Goal: Task Accomplishment & Management: Manage account settings

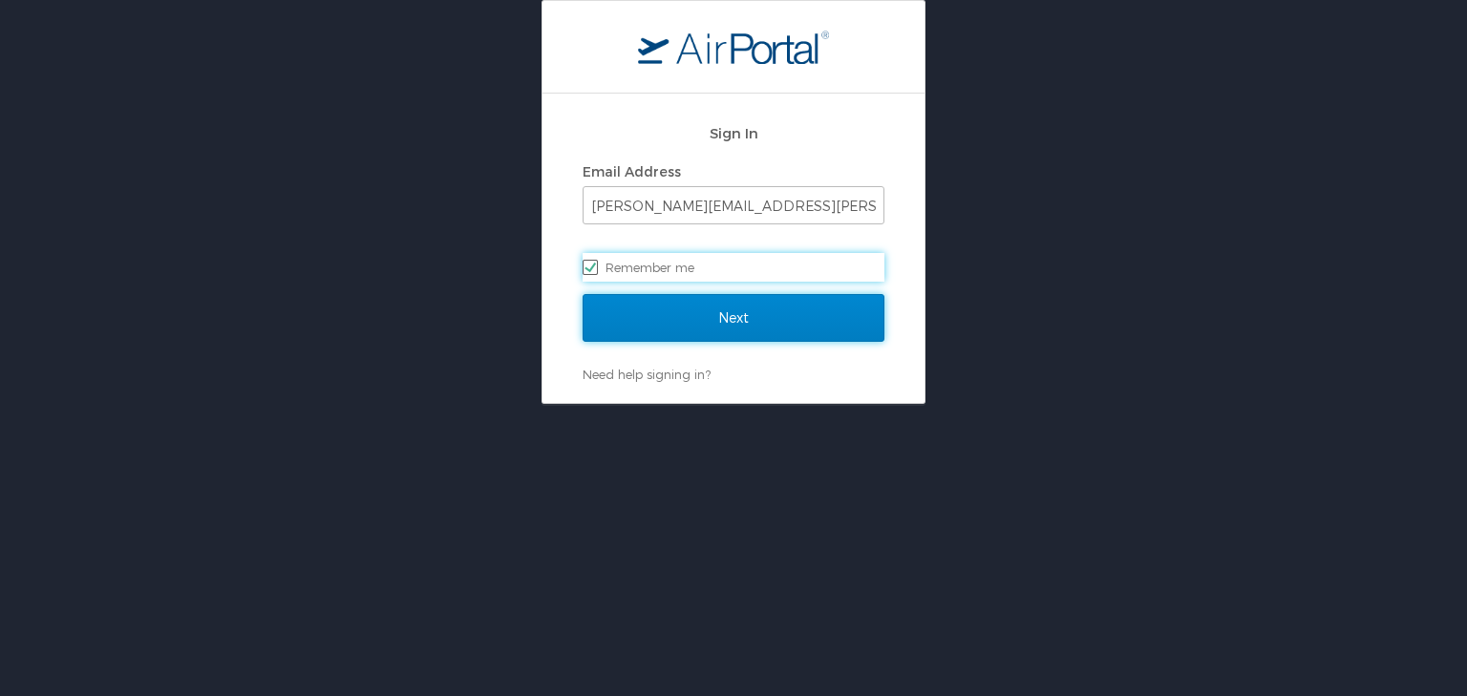
click at [748, 309] on input "Next" at bounding box center [734, 318] width 302 height 48
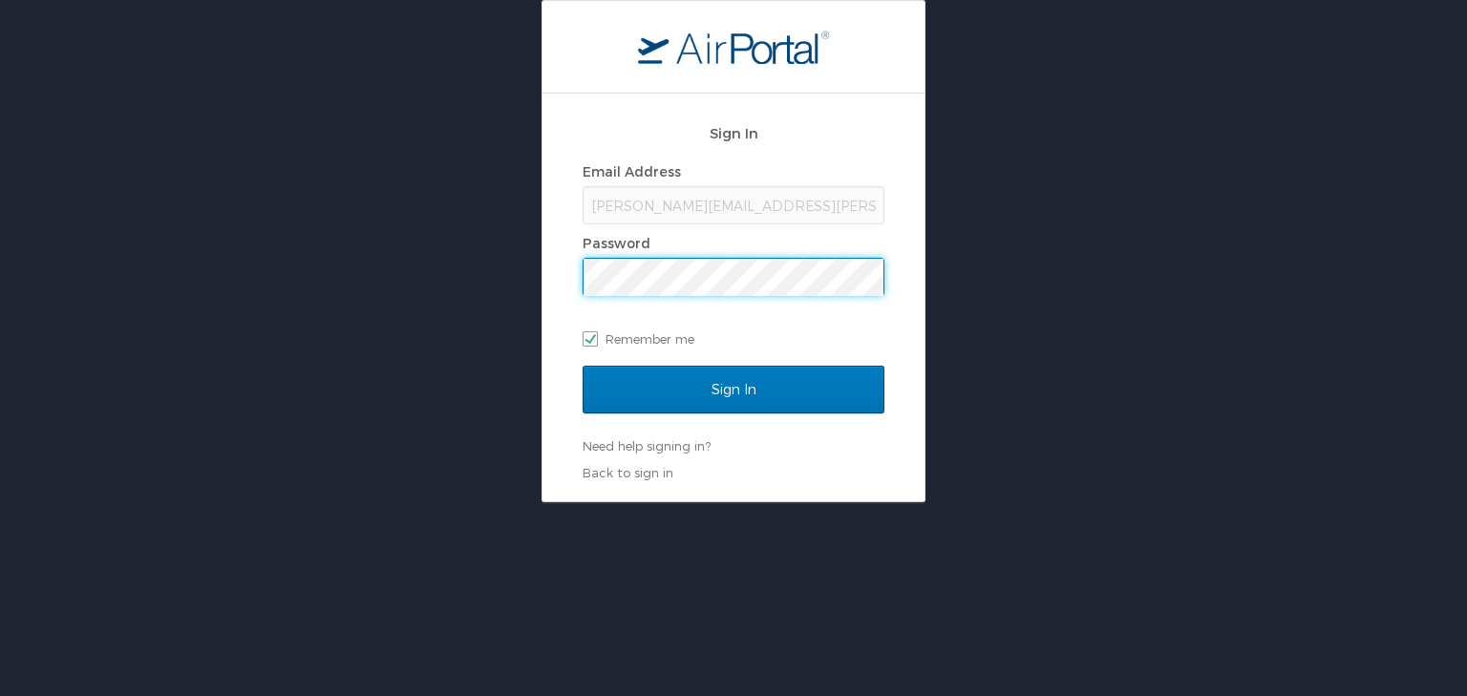
click at [583, 366] on input "Sign In" at bounding box center [734, 390] width 302 height 48
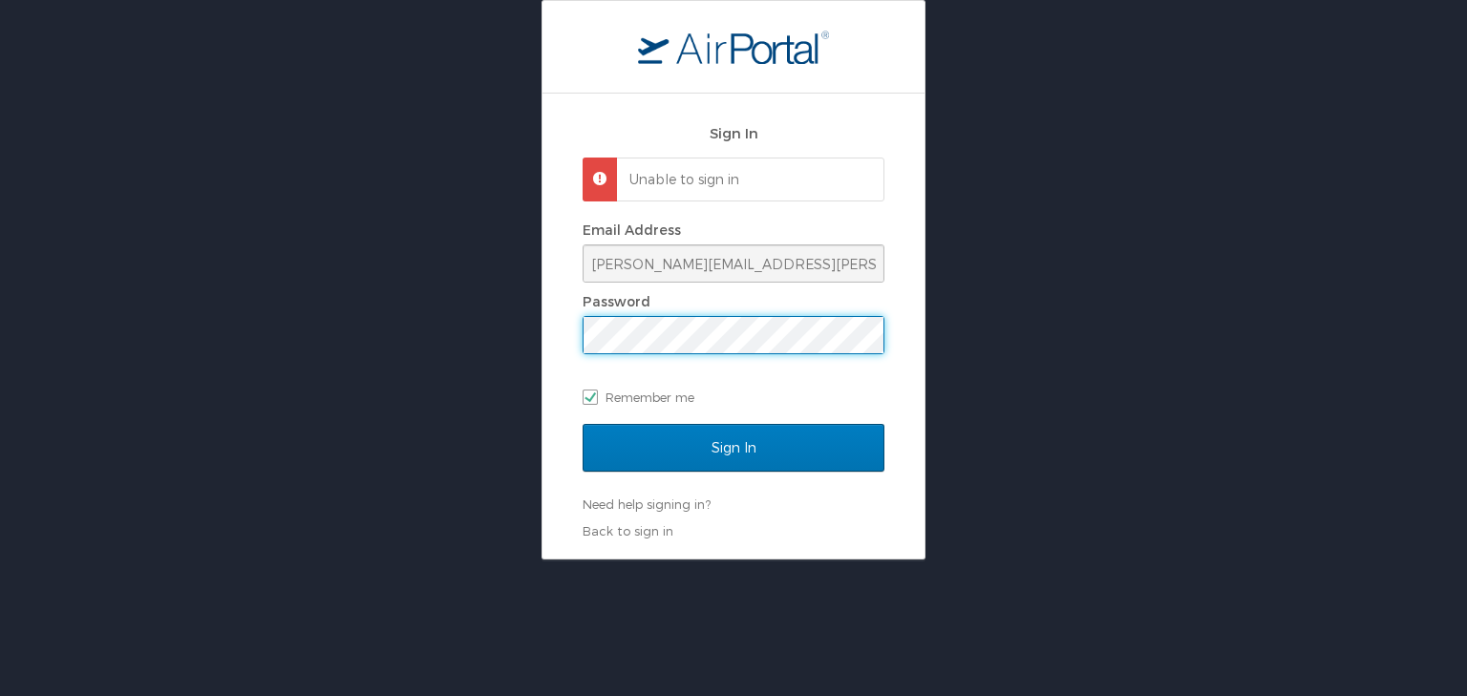
click at [444, 347] on div "Sign In Unable to sign in Email Address [PERSON_NAME][EMAIL_ADDRESS][PERSON_NAM…" at bounding box center [733, 280] width 1467 height 560
click at [583, 424] on input "Sign In" at bounding box center [734, 448] width 302 height 48
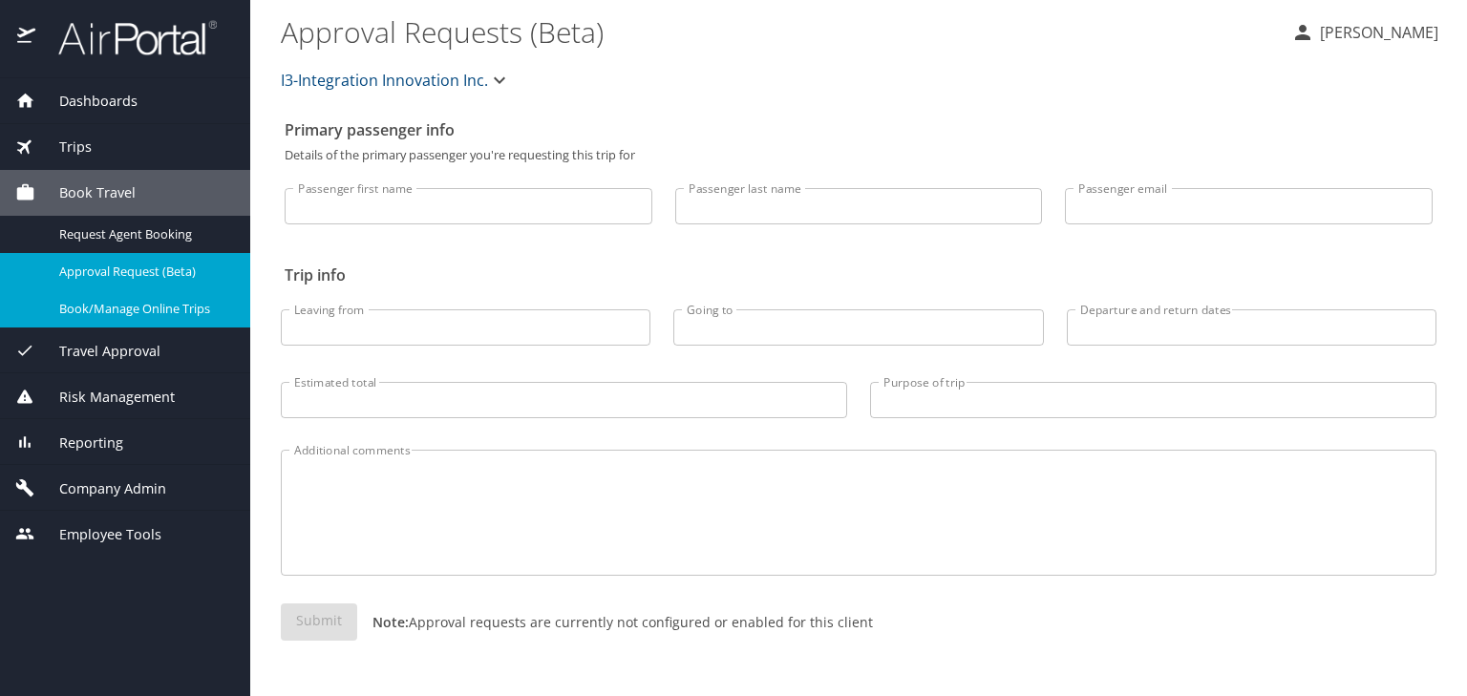
click at [146, 303] on span "Book/Manage Online Trips" at bounding box center [143, 309] width 168 height 18
click at [149, 481] on span "Company Admin" at bounding box center [100, 489] width 131 height 21
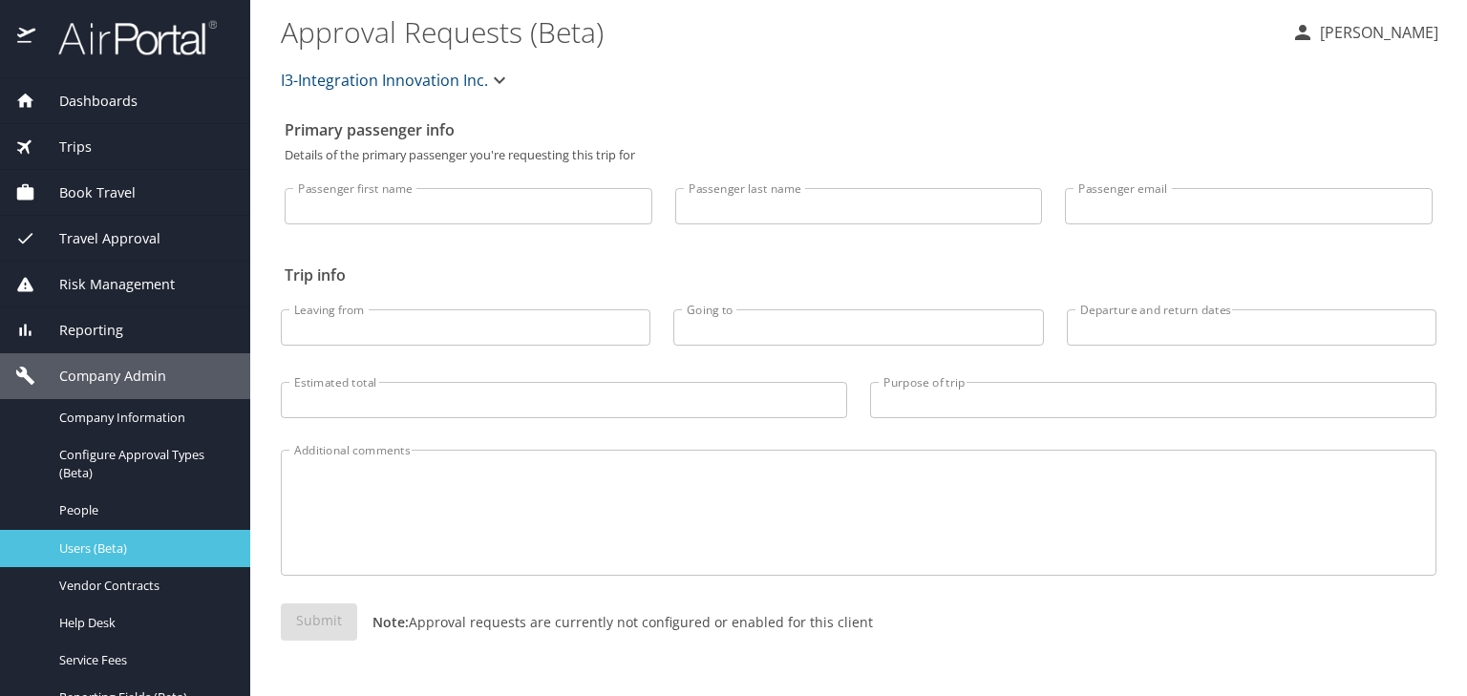
click at [125, 548] on span "Users (Beta)" at bounding box center [143, 549] width 168 height 18
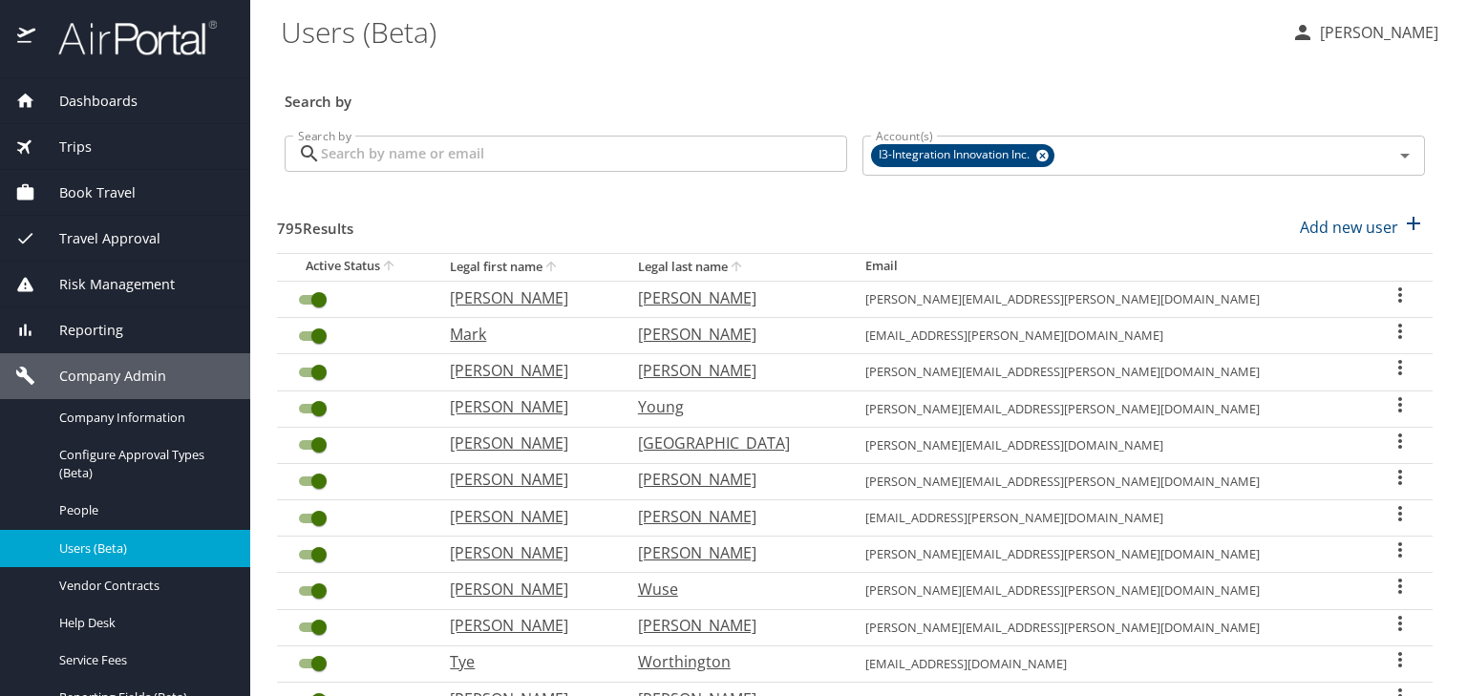
click at [488, 162] on input "Search by" at bounding box center [584, 154] width 526 height 36
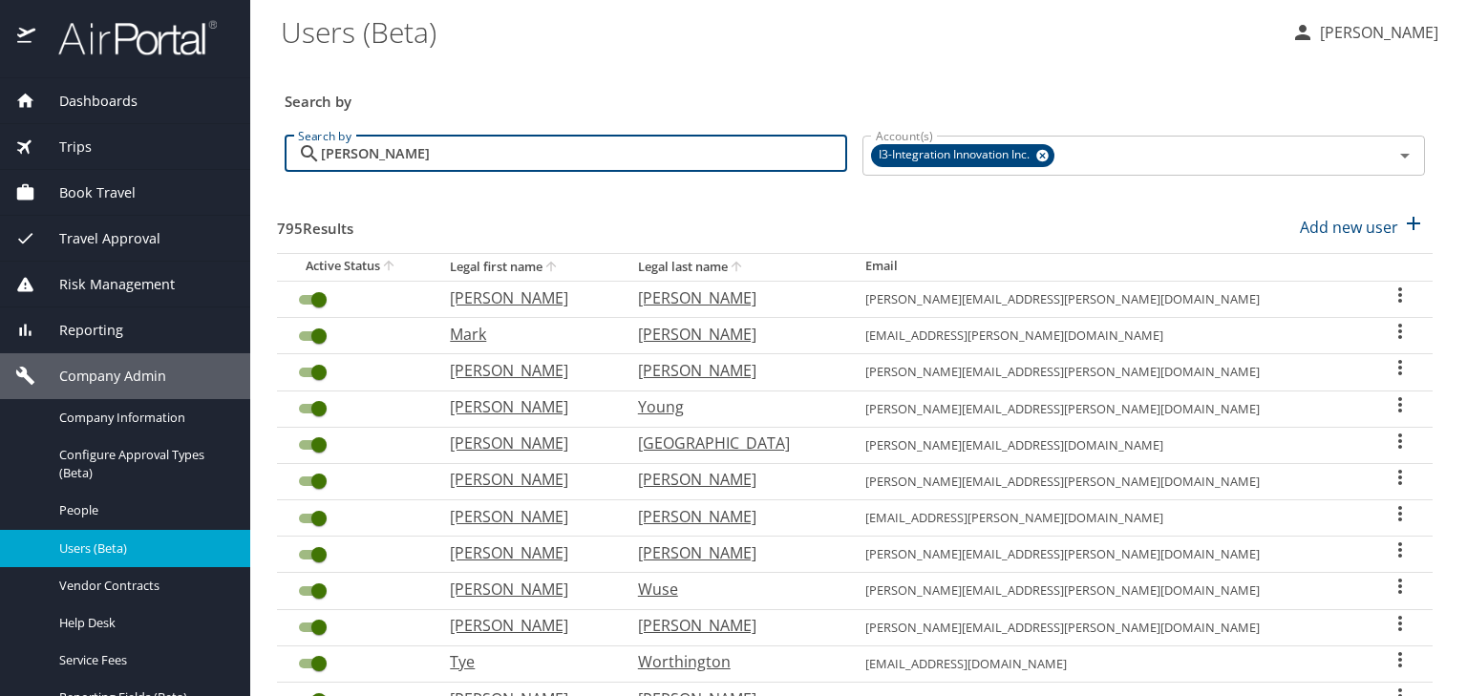
type input "morris"
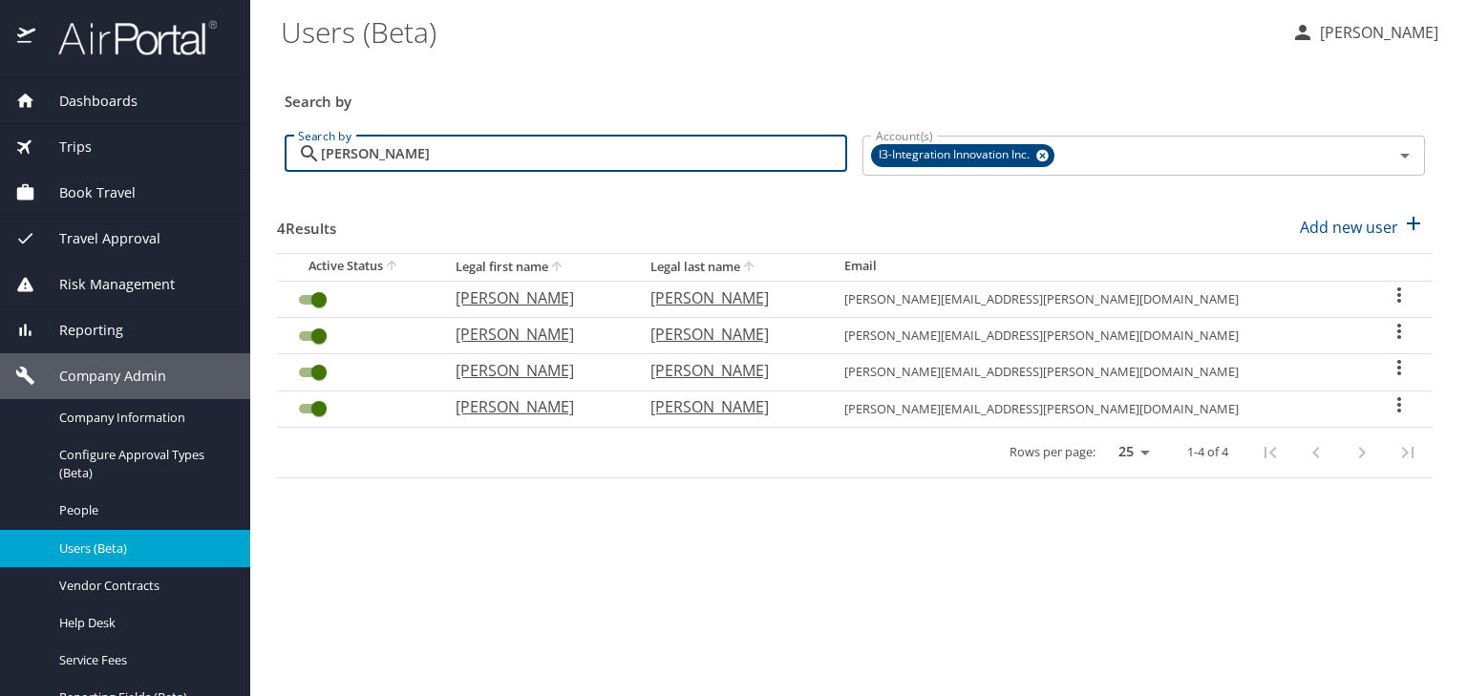
click at [1405, 406] on div "User Search Table" at bounding box center [1399, 408] width 36 height 28
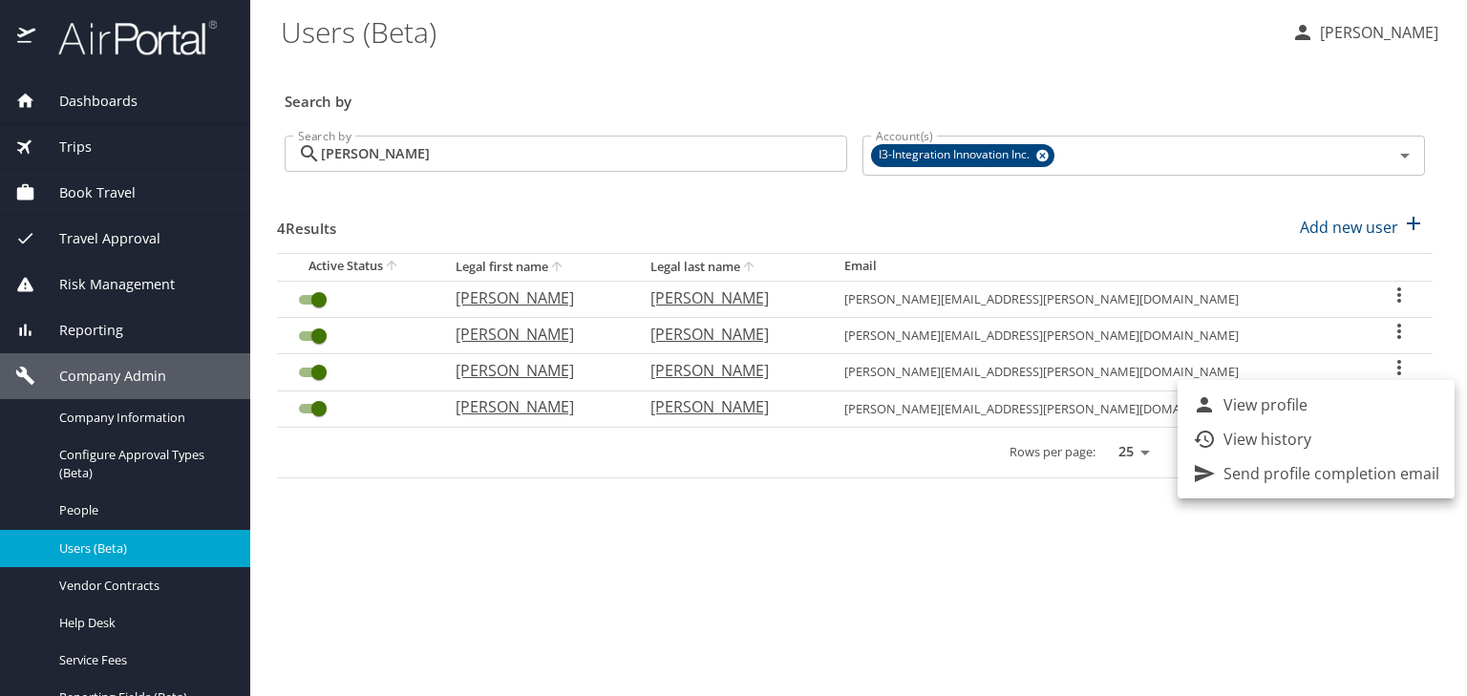
click at [1329, 403] on li "View profile" at bounding box center [1316, 405] width 277 height 34
select select "US"
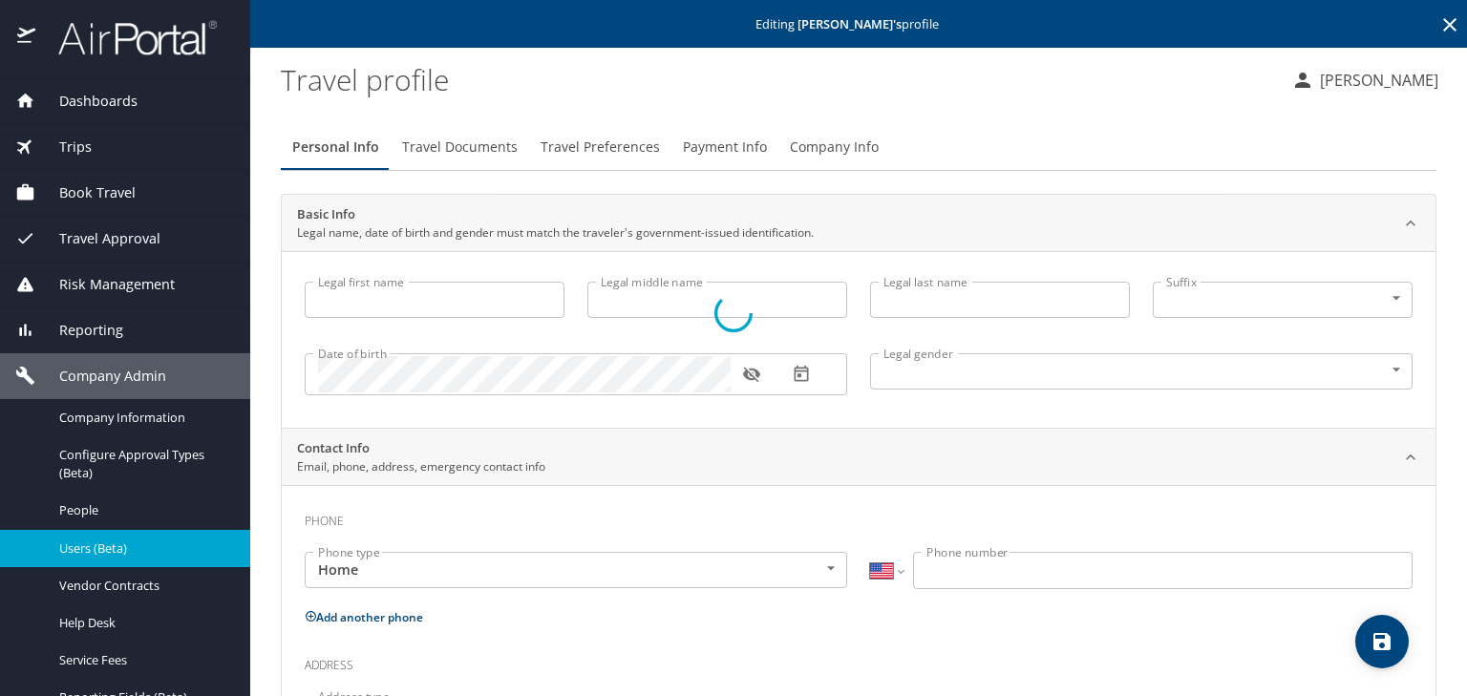
type input "Sean"
type input "Jonathan"
type input "Morris"
type input "Male"
type input "Jeannine"
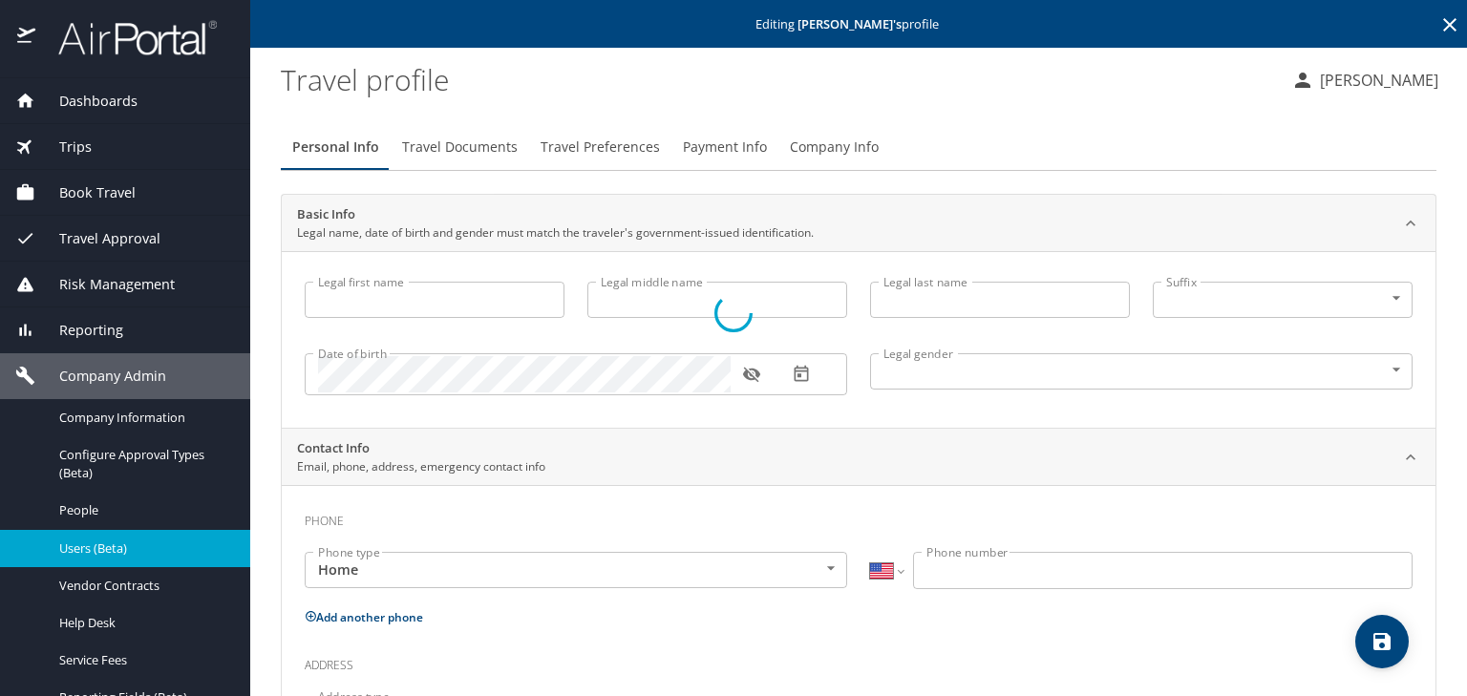
type input "Swallie"
type input "(702) 250-9649"
type input "United States of America"
type input "Nevada"
type input "United States of America"
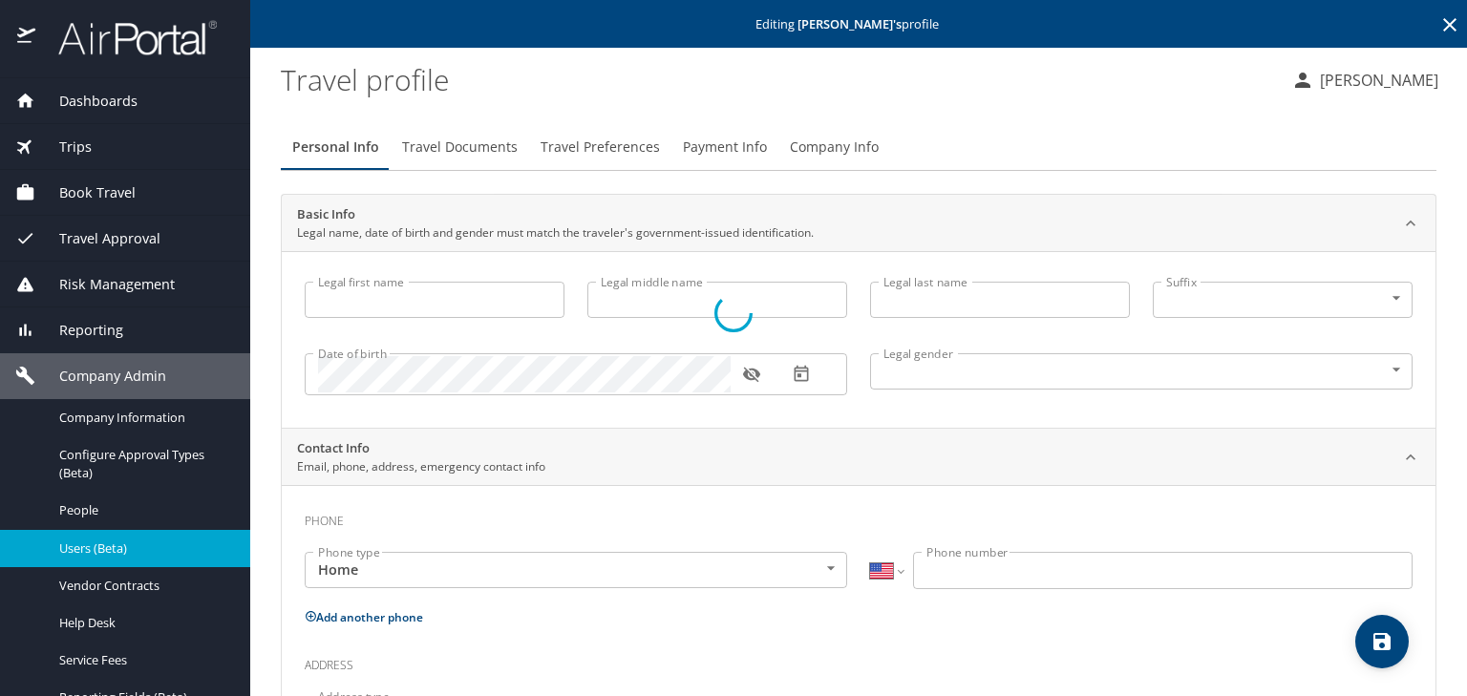
type input "Alabama"
select select "US"
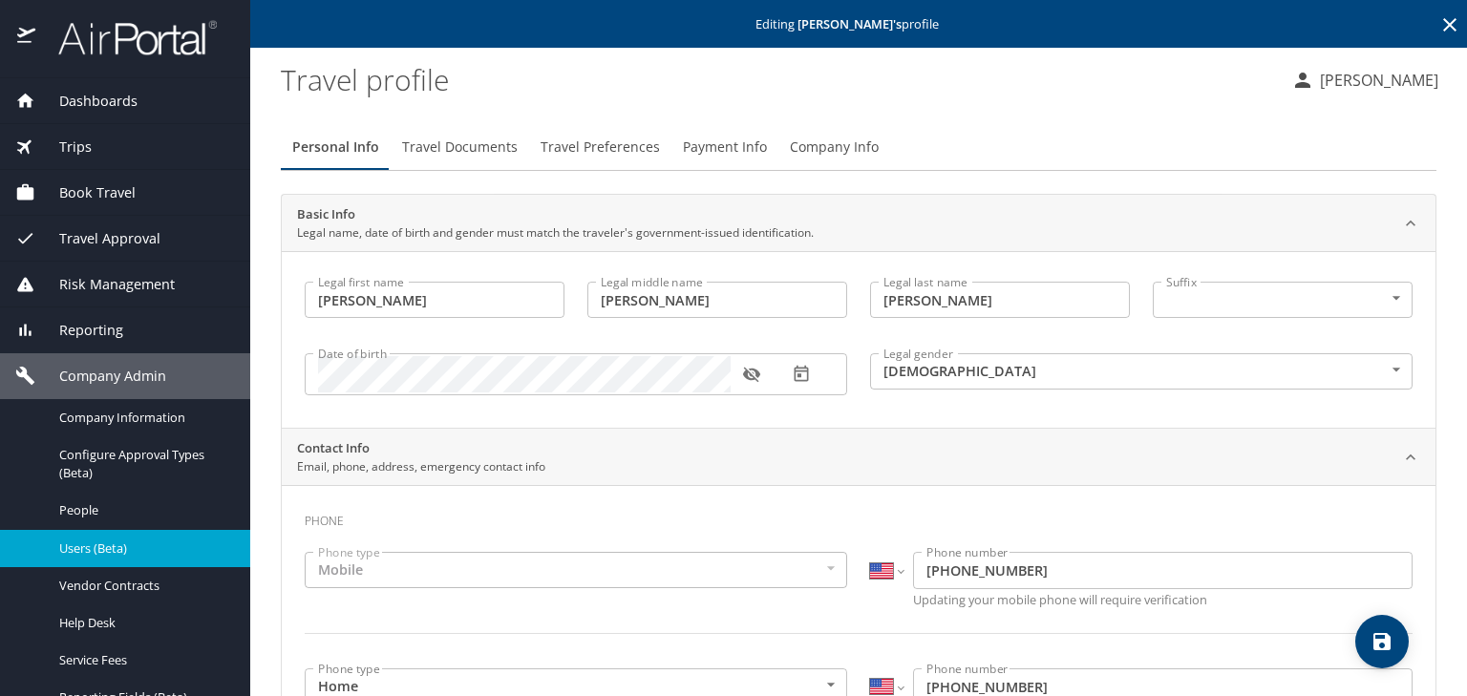
click at [573, 146] on span "Travel Preferences" at bounding box center [600, 148] width 119 height 24
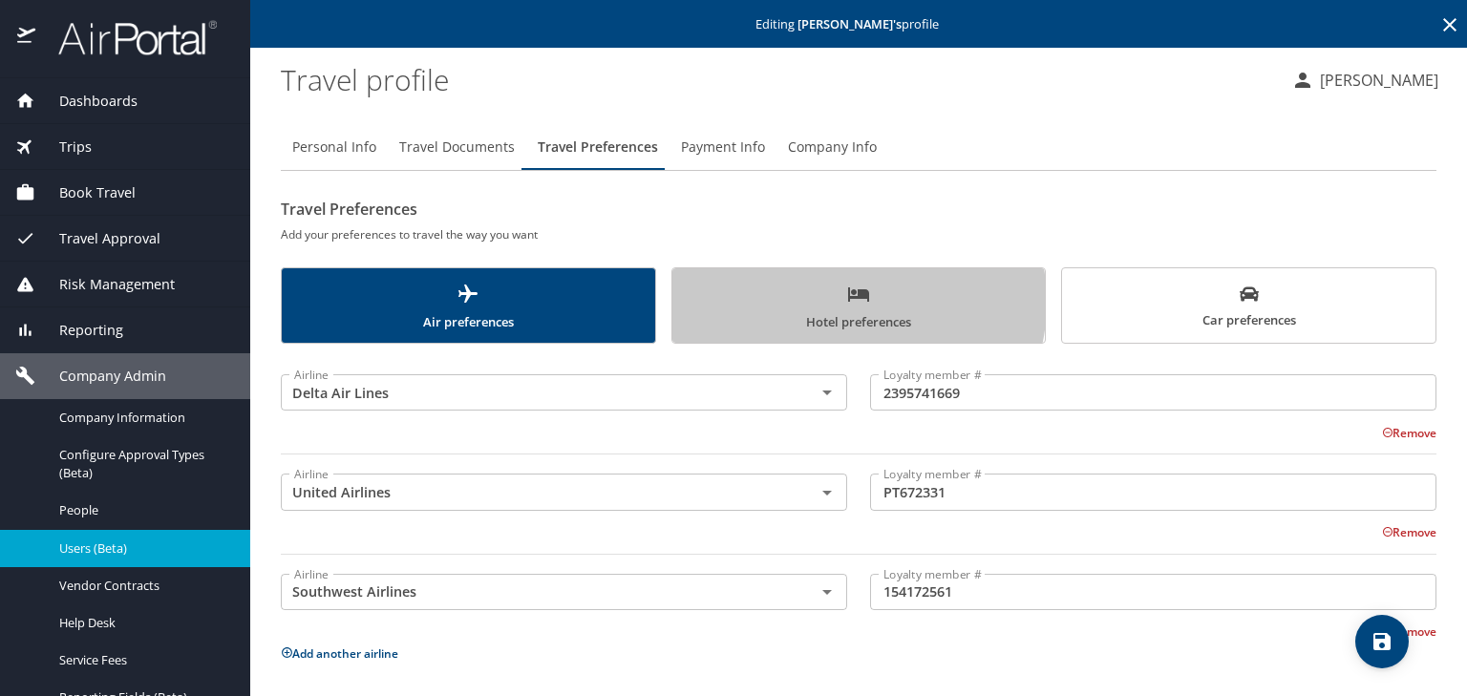
click at [836, 302] on span "Hotel preferences" at bounding box center [859, 308] width 351 height 51
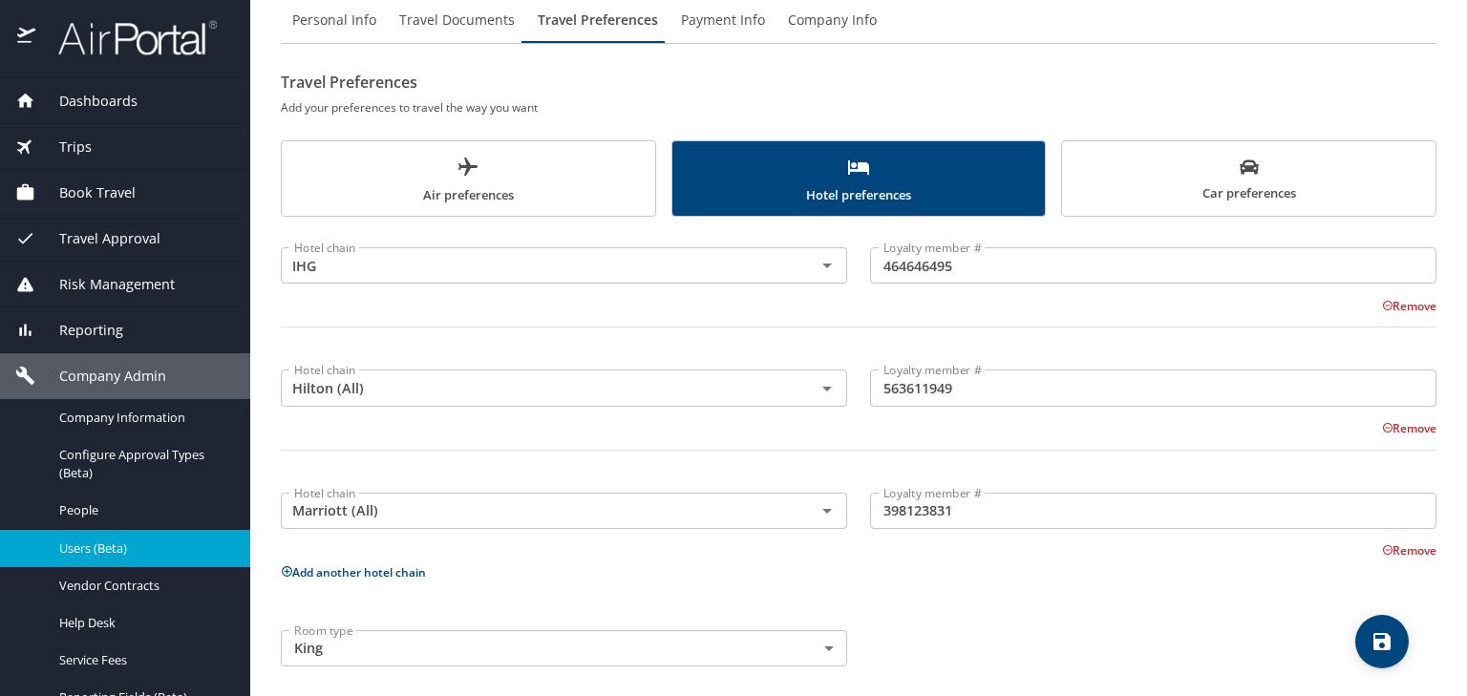
scroll to position [138, 0]
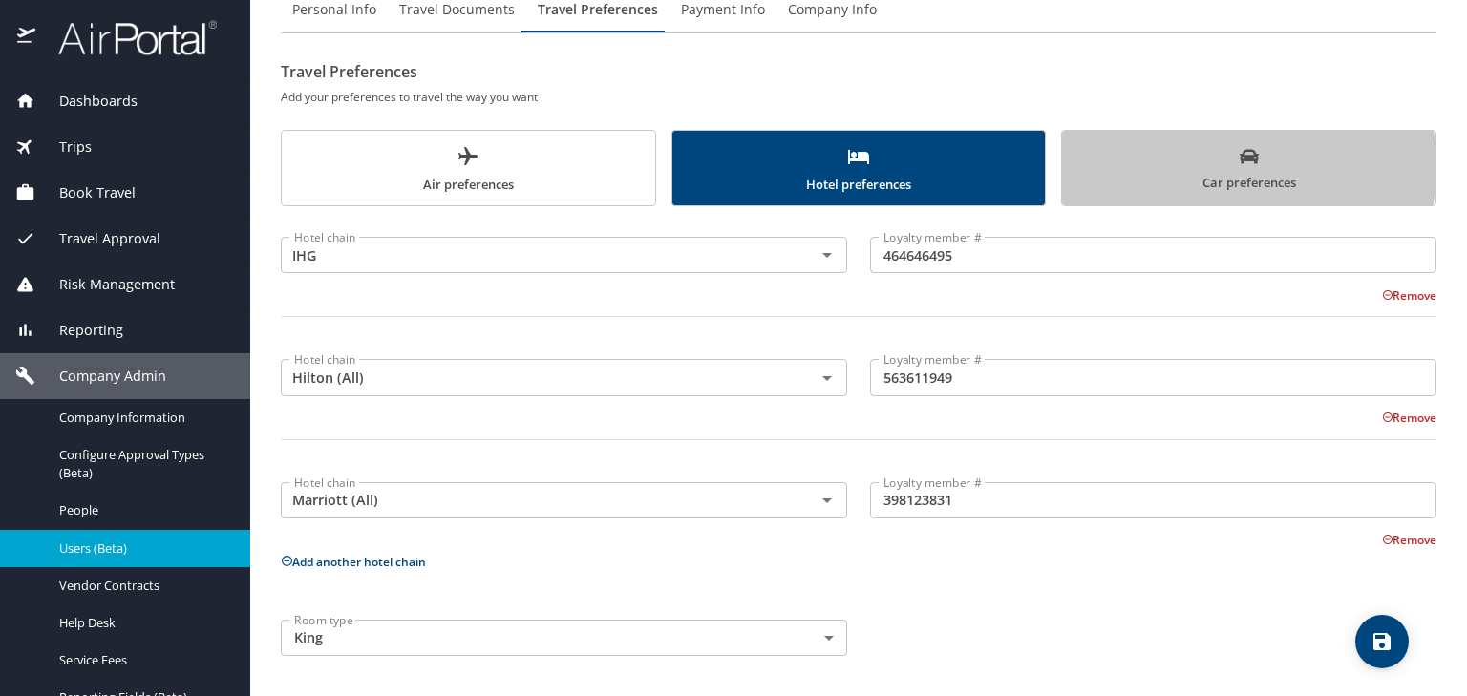
click at [1182, 165] on span "Car preferences" at bounding box center [1249, 170] width 351 height 47
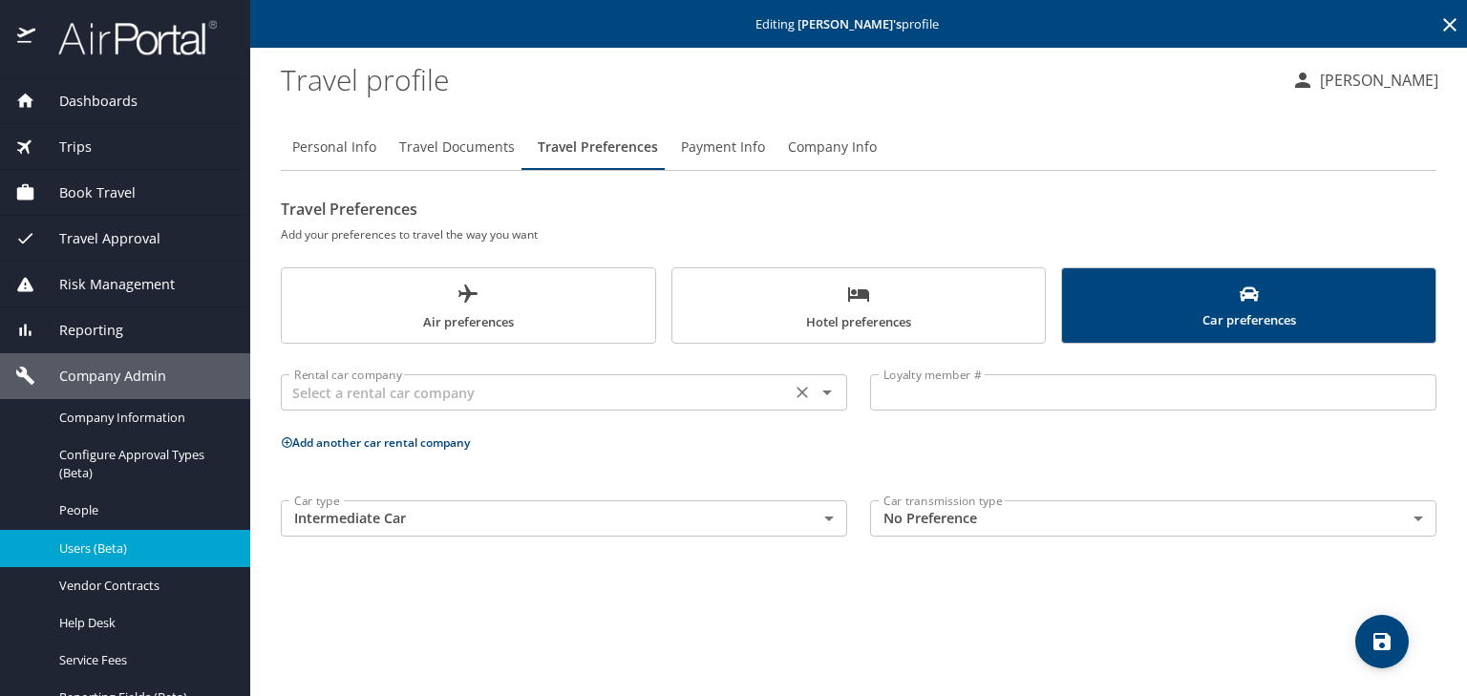
click at [829, 394] on icon "Open" at bounding box center [827, 392] width 23 height 23
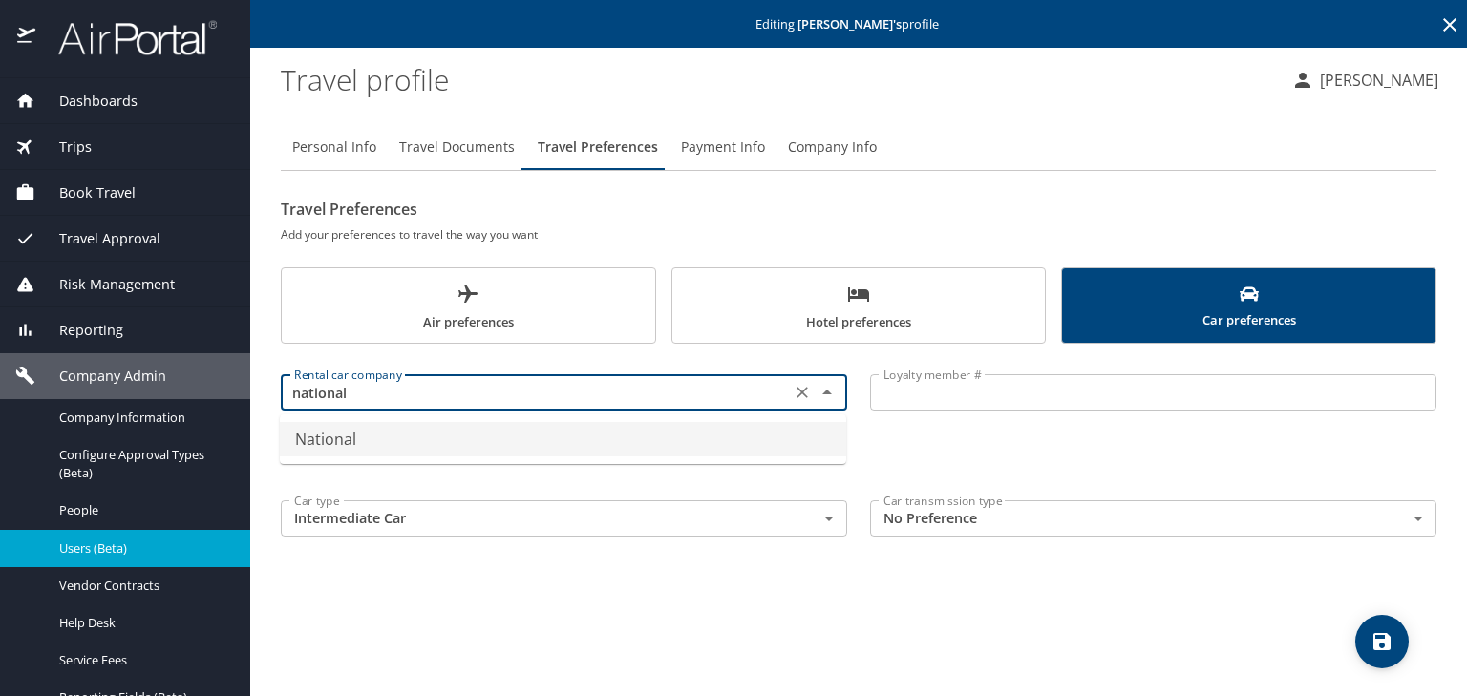
click at [404, 437] on li "National" at bounding box center [563, 439] width 566 height 34
type input "National"
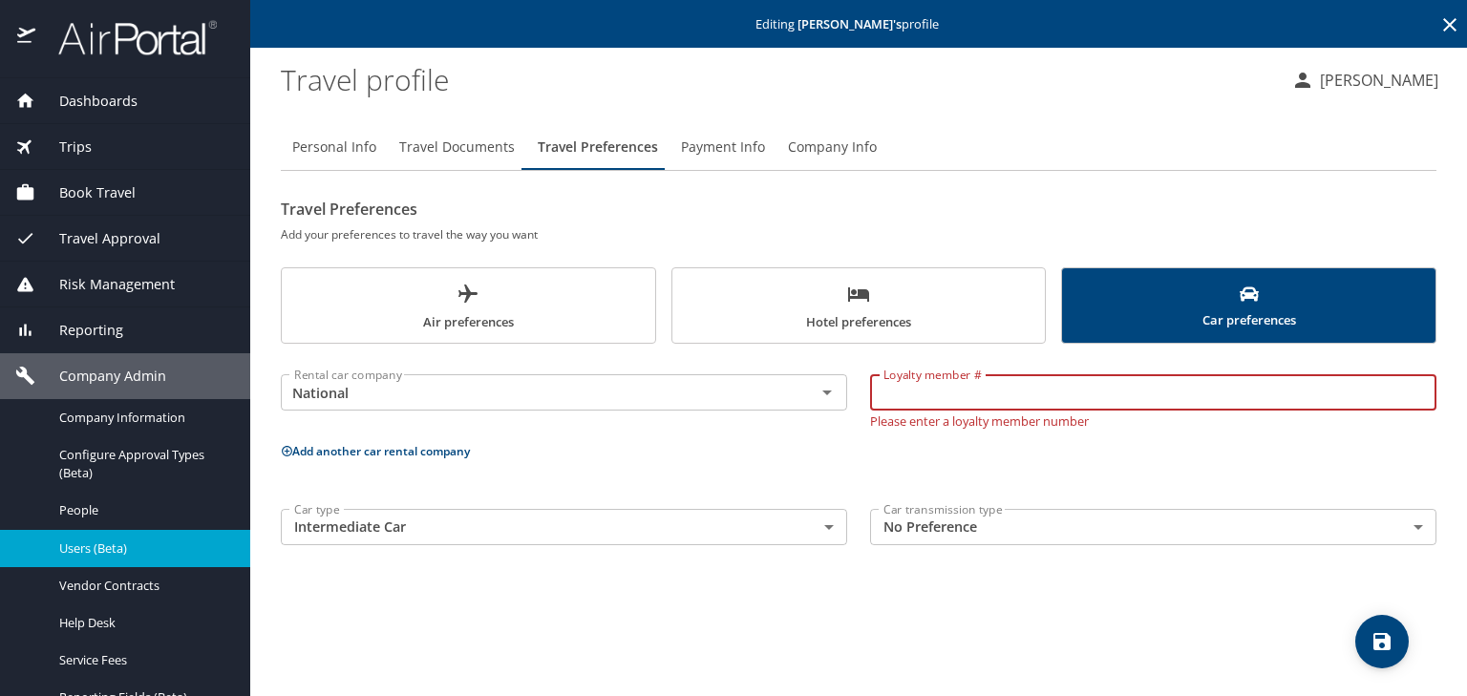
paste input "971318154"
type input "971318154"
click at [1054, 89] on profile "Travel profile" at bounding box center [778, 79] width 995 height 59
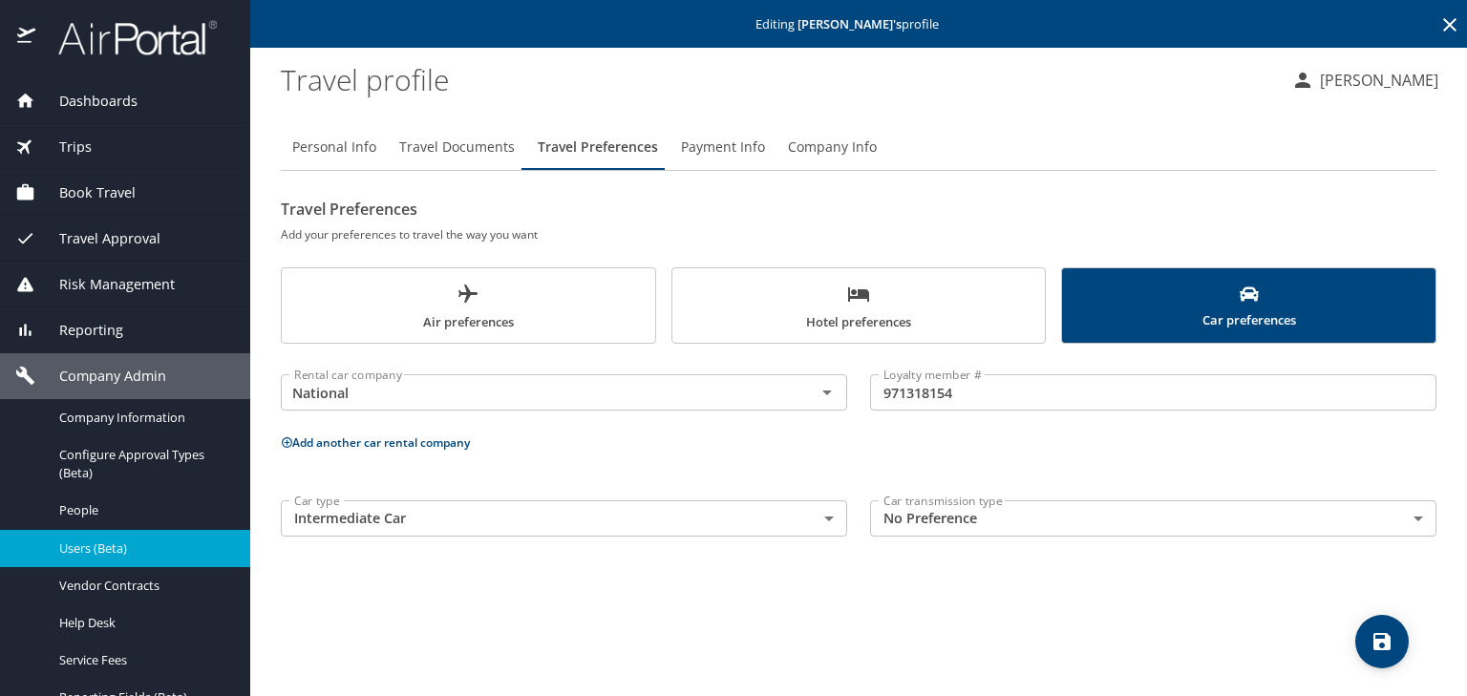
click at [1373, 632] on icon "save" at bounding box center [1382, 641] width 23 height 23
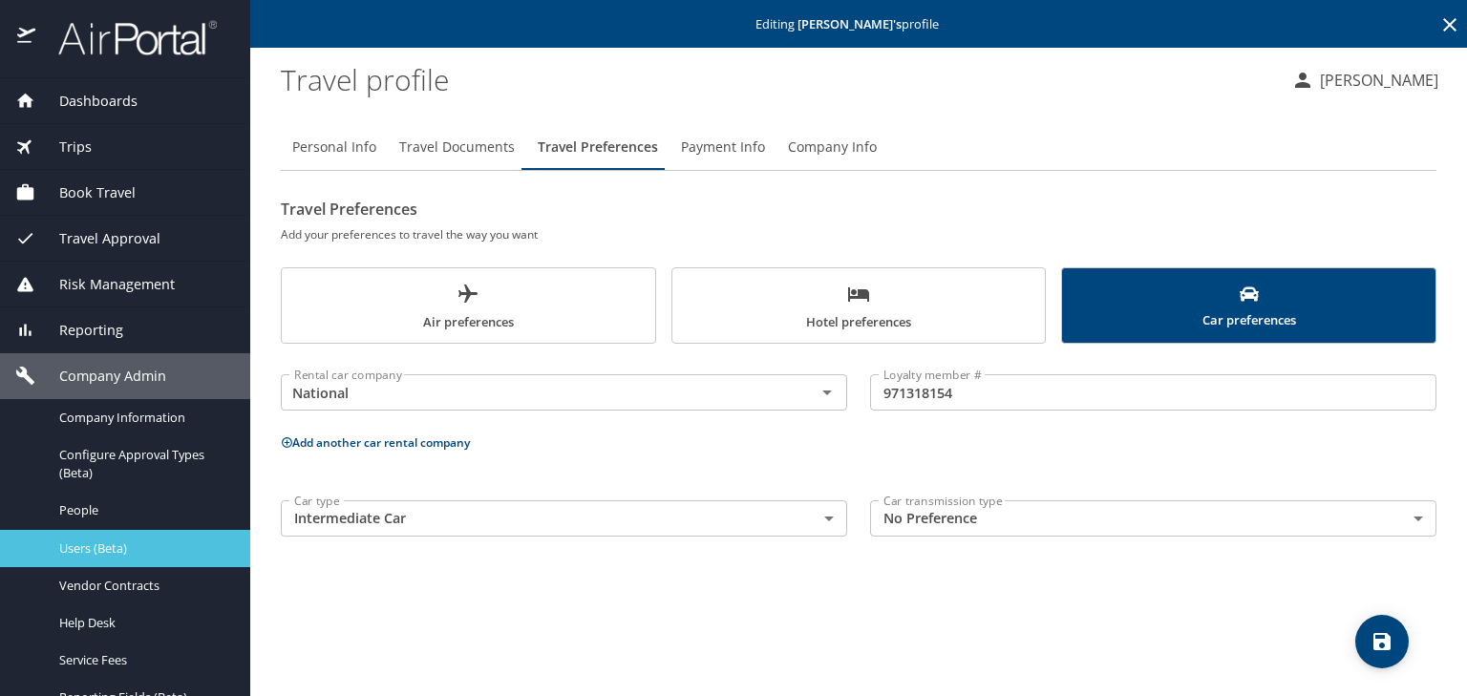
click at [147, 538] on div "Users (Beta)" at bounding box center [125, 549] width 220 height 22
